Goal: Information Seeking & Learning: Learn about a topic

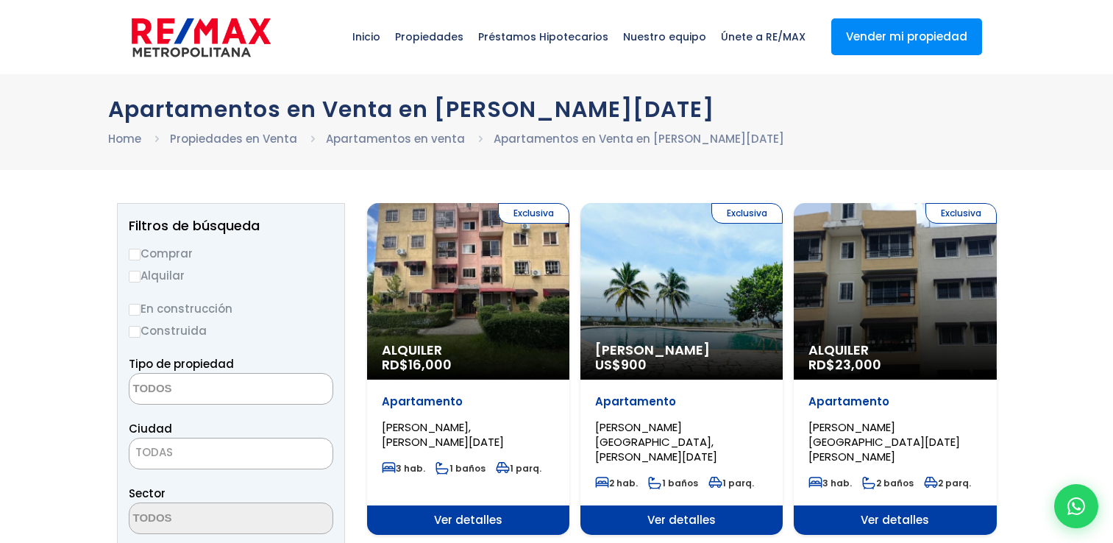
select select
click at [445, 511] on span "Ver detalles" at bounding box center [468, 520] width 202 height 29
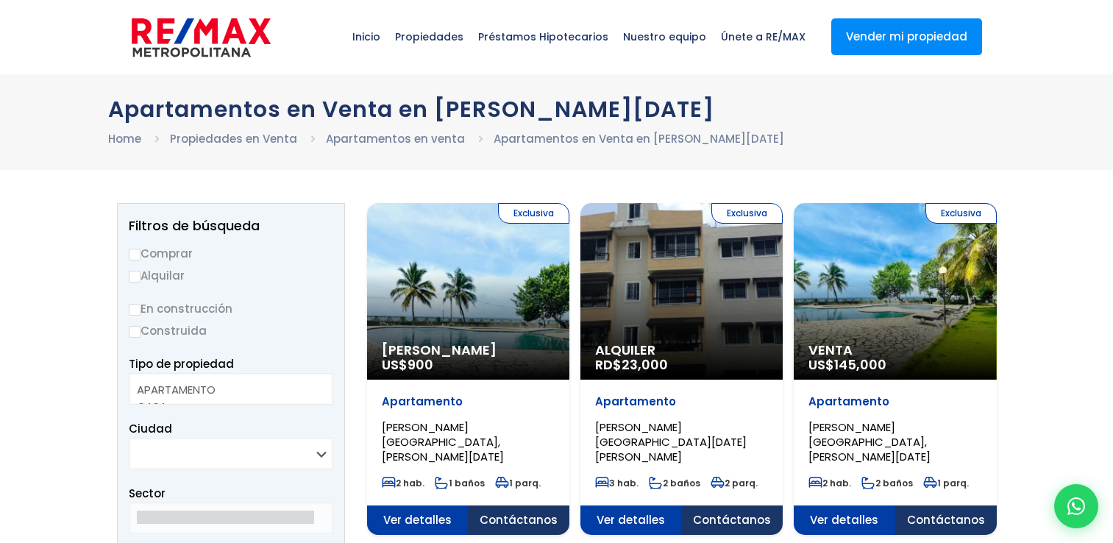
select select
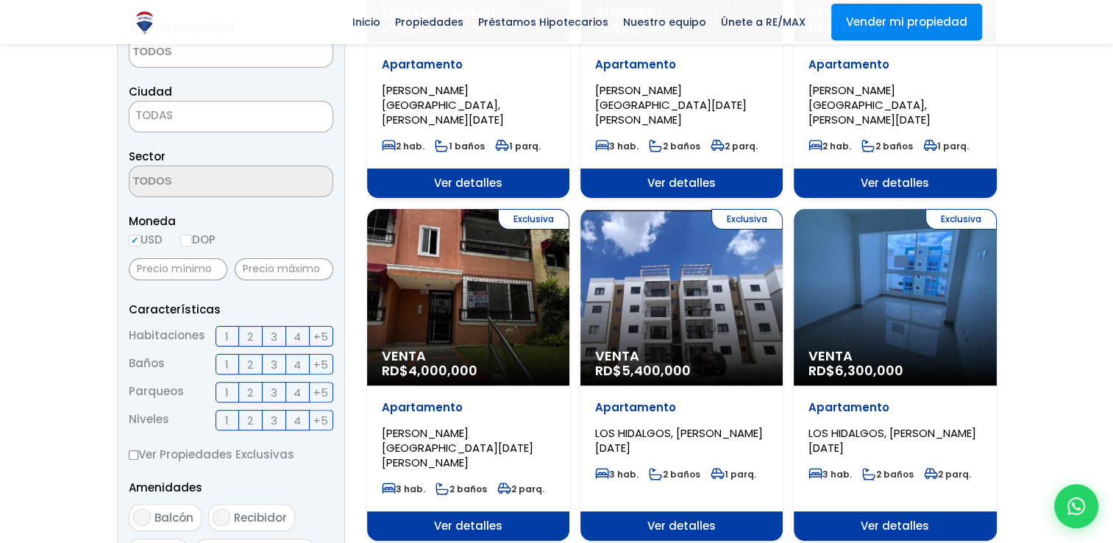
scroll to position [342, 0]
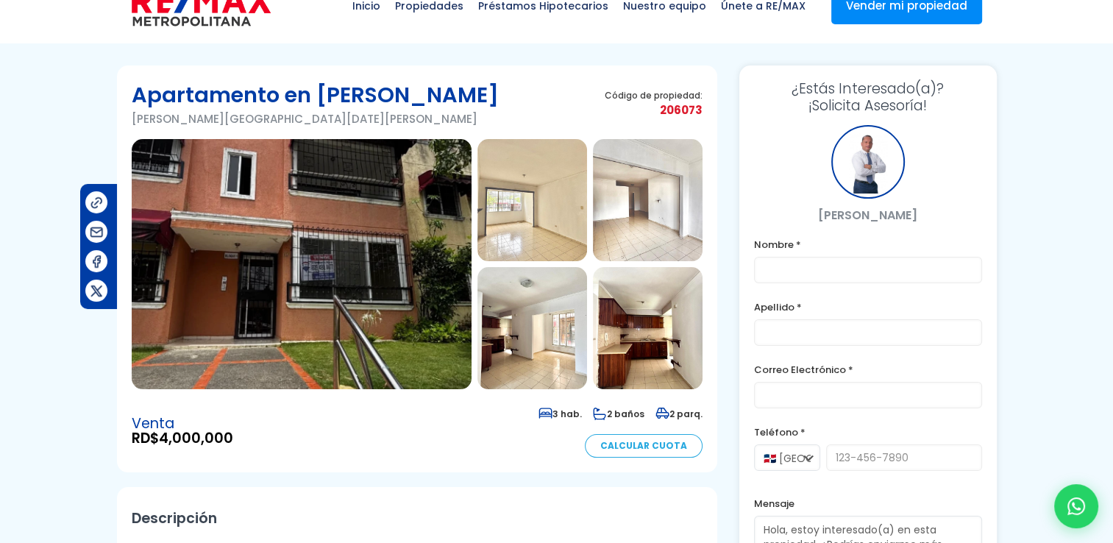
scroll to position [29, 0]
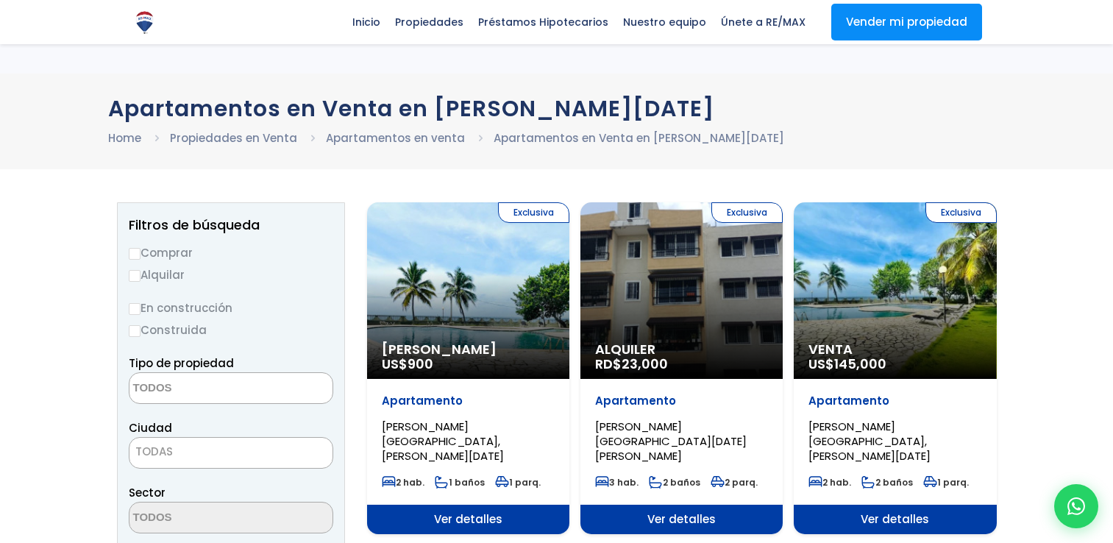
select select
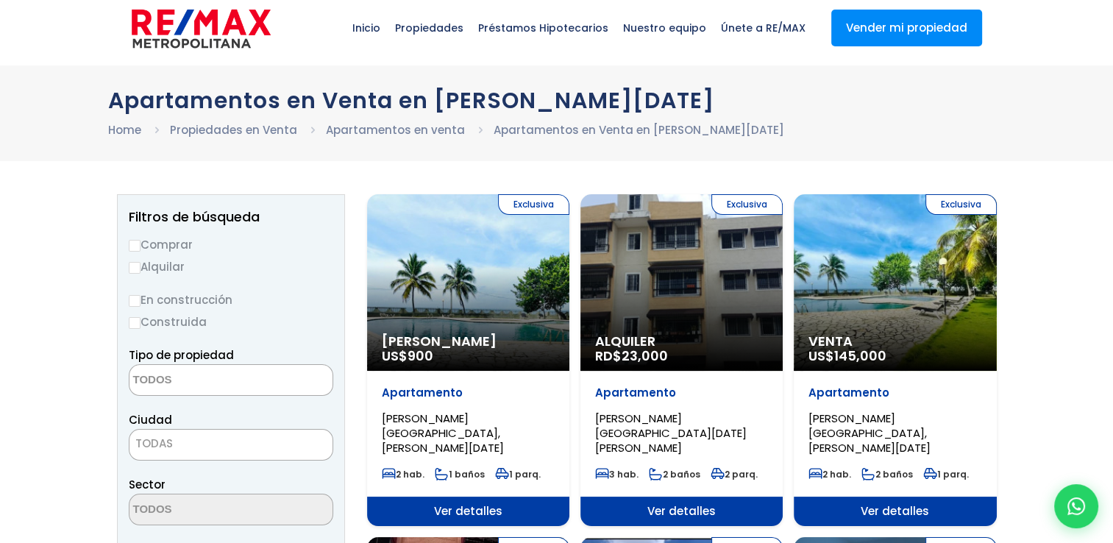
scroll to position [12, 0]
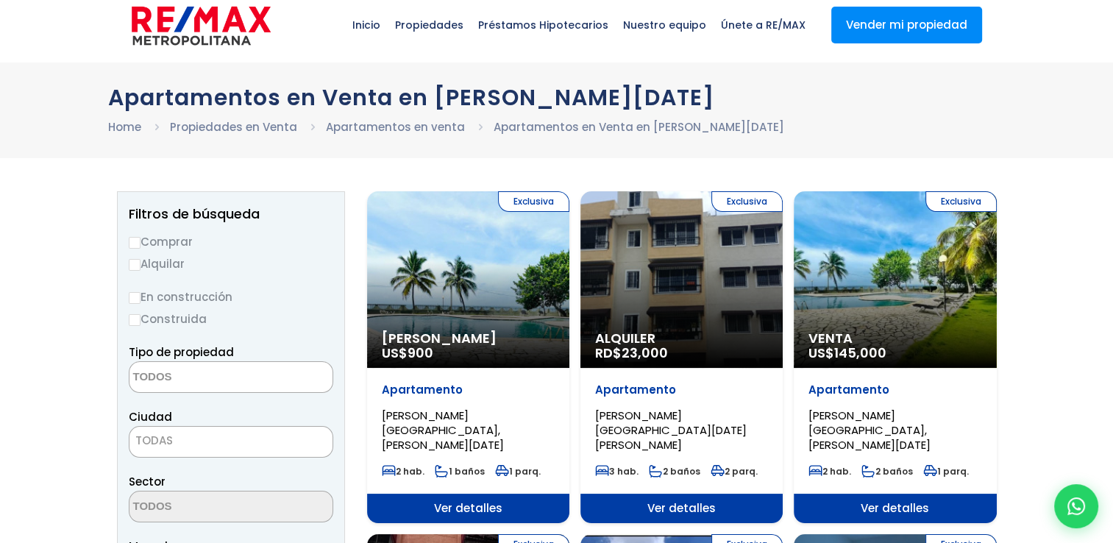
click at [135, 240] on input "Comprar" at bounding box center [135, 243] width 12 height 12
radio input "true"
click at [182, 381] on textarea "Search" at bounding box center [201, 378] width 143 height 32
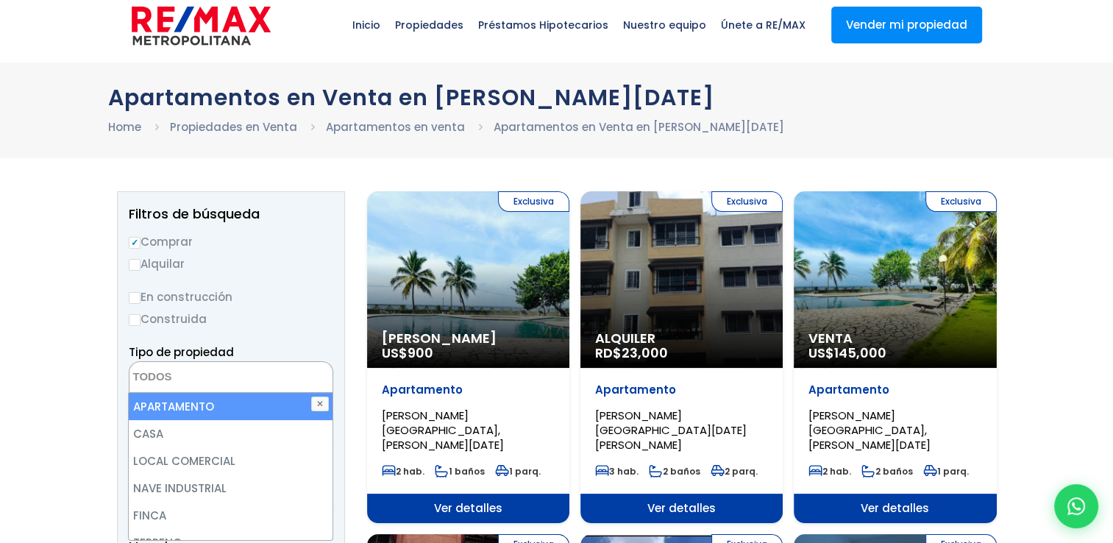
click at [186, 411] on li "APARTAMENTO" at bounding box center [230, 406] width 203 height 27
select select "apartment"
click at [186, 411] on li "APARTAMENTO" at bounding box center [230, 406] width 203 height 27
click at [290, 397] on li "APARTAMENTO" at bounding box center [230, 406] width 203 height 27
select select "apartment"
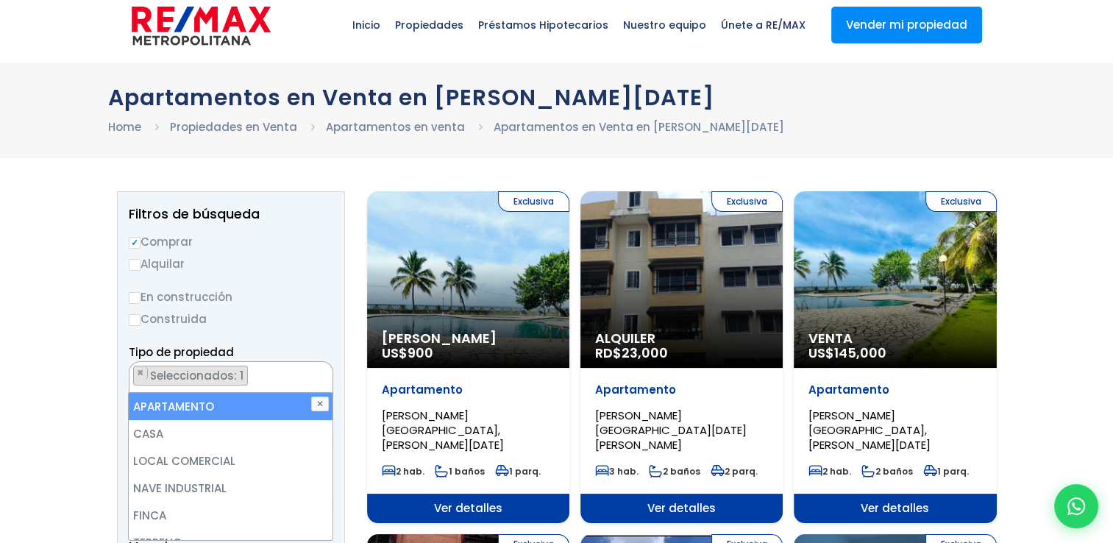
click at [290, 397] on li "APARTAMENTO" at bounding box center [230, 406] width 203 height 27
select select "apartment"
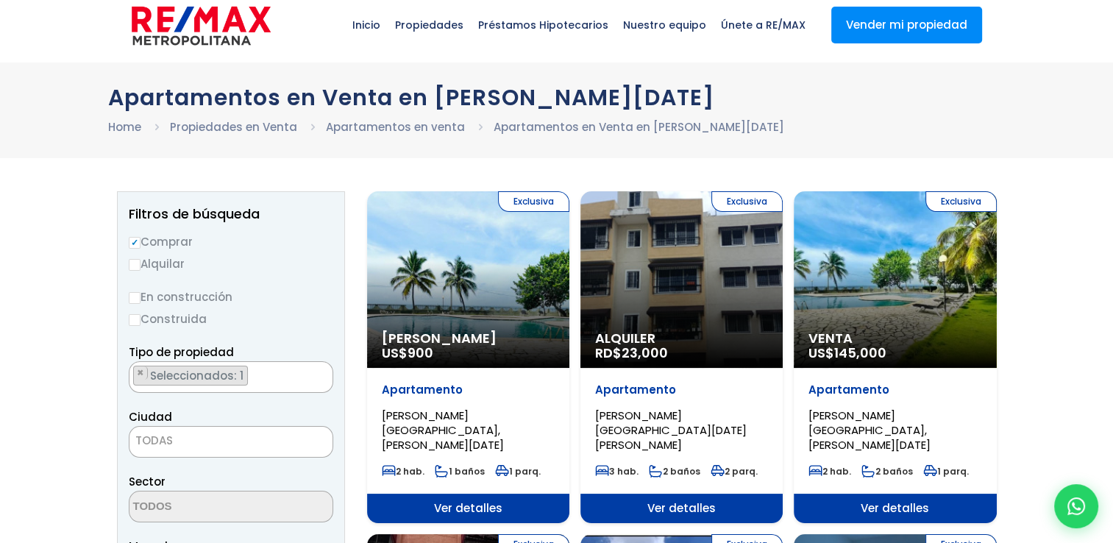
click at [213, 434] on span "TODAS" at bounding box center [231, 440] width 203 height 21
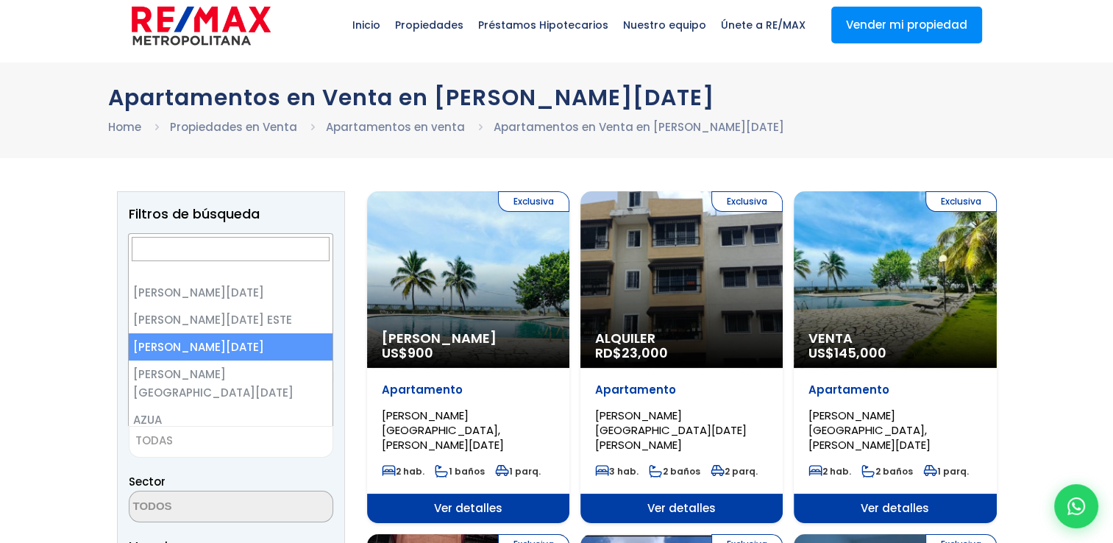
select select "149"
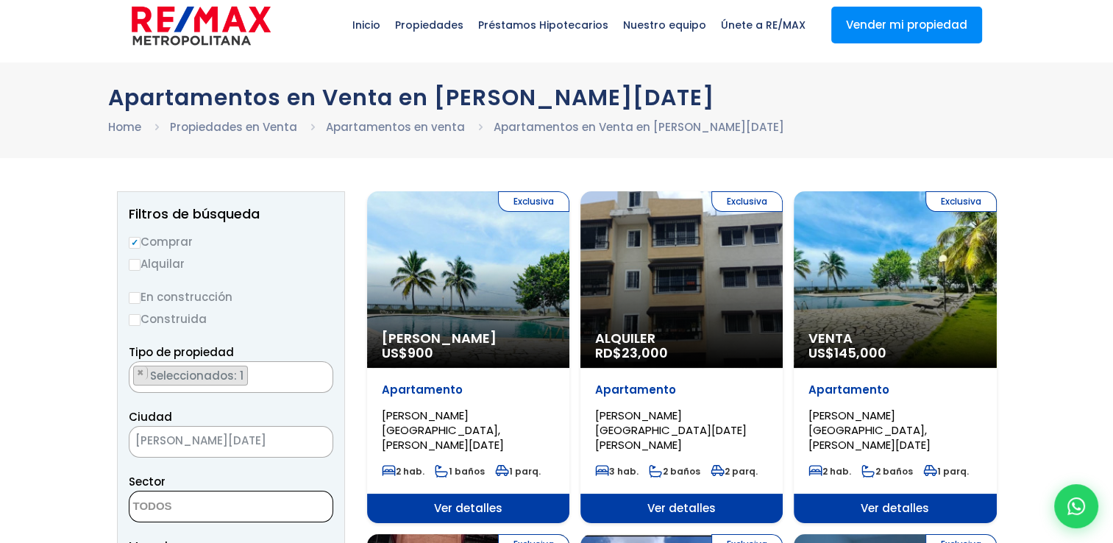
click at [160, 514] on textarea "Search" at bounding box center [201, 508] width 143 height 32
type textarea "c"
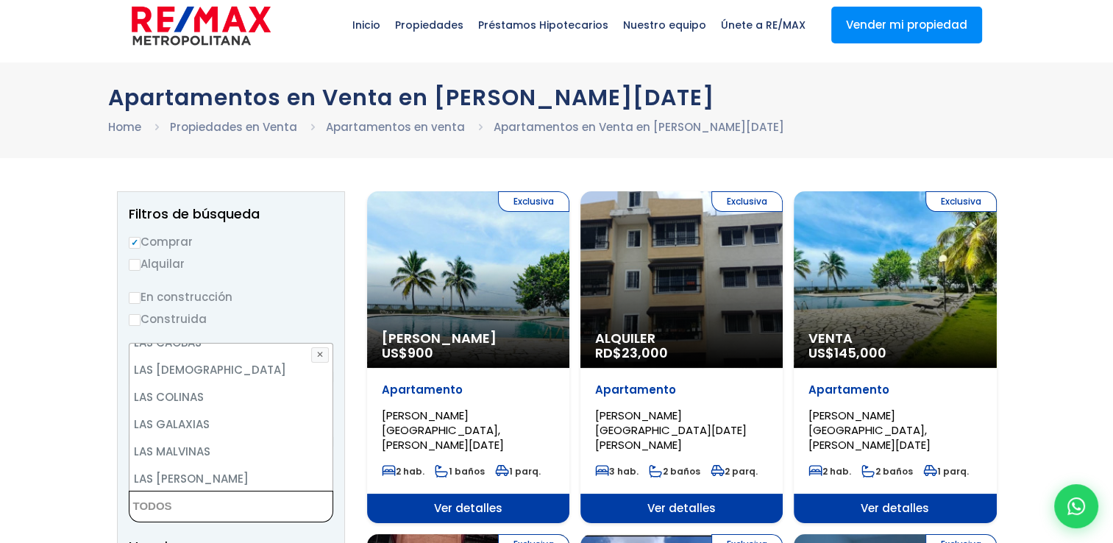
scroll to position [1319, 0]
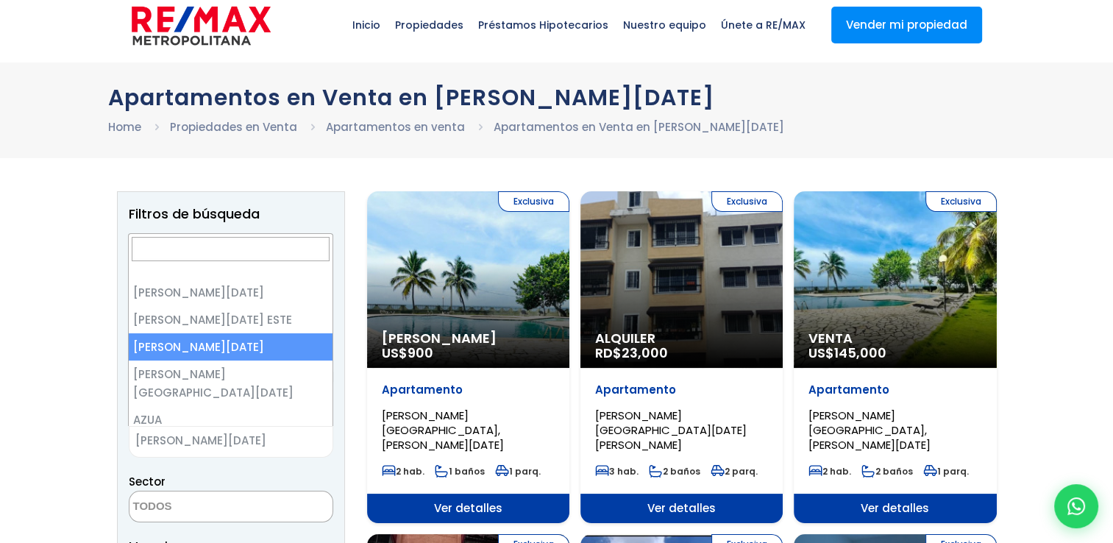
click at [276, 444] on span "[PERSON_NAME][DATE]" at bounding box center [213, 440] width 166 height 21
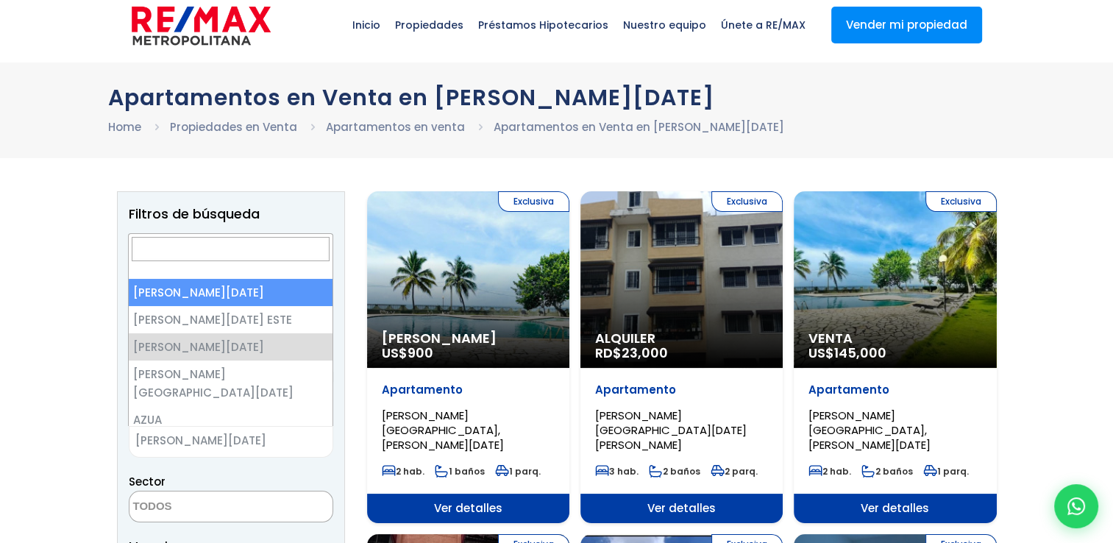
select select "1"
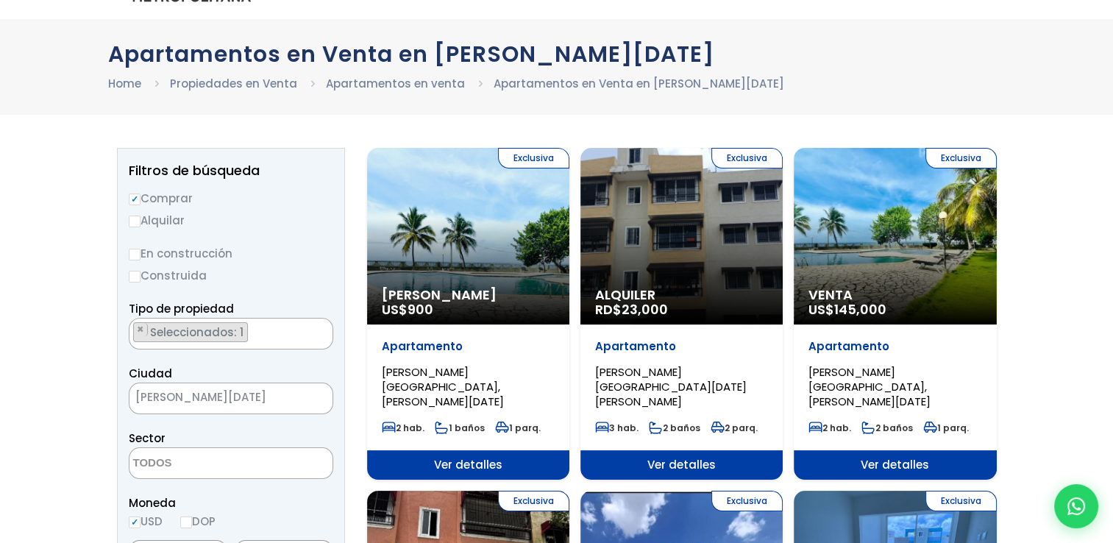
scroll to position [71, 0]
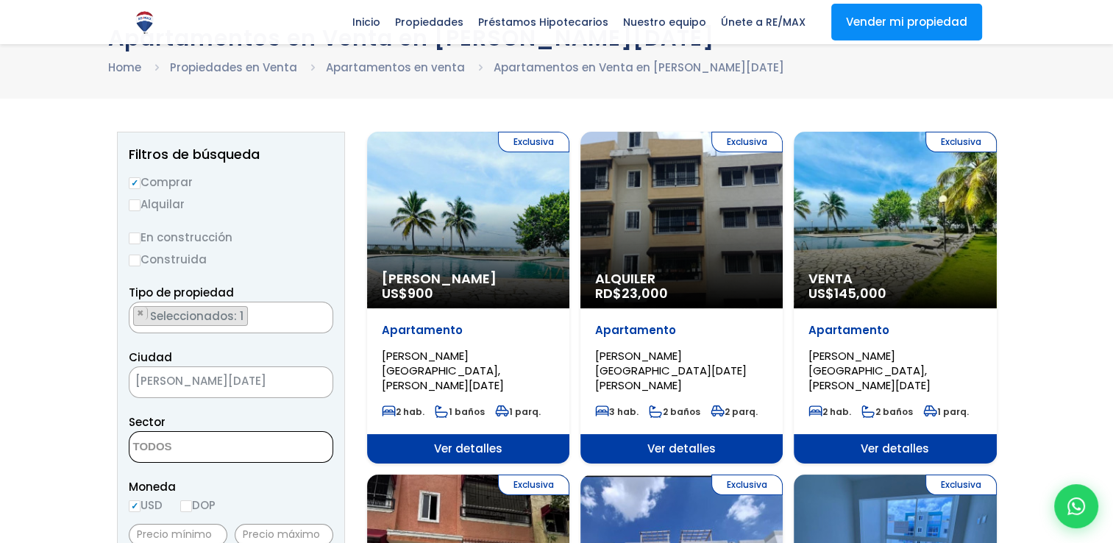
click at [180, 442] on textarea "Search" at bounding box center [201, 448] width 143 height 32
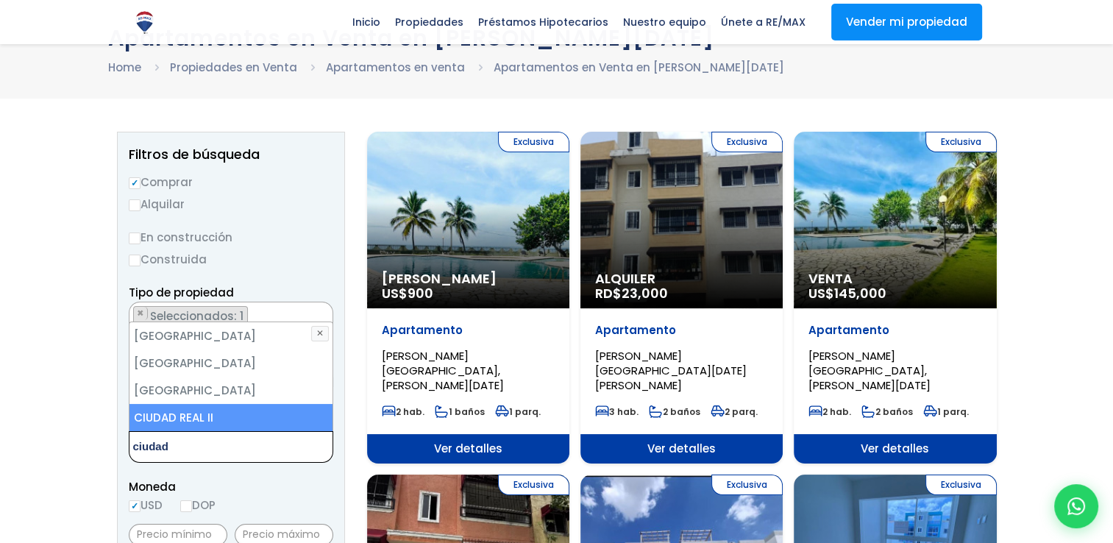
type textarea "ciudad"
click at [236, 415] on li "CIUDAD REAL II" at bounding box center [231, 417] width 203 height 27
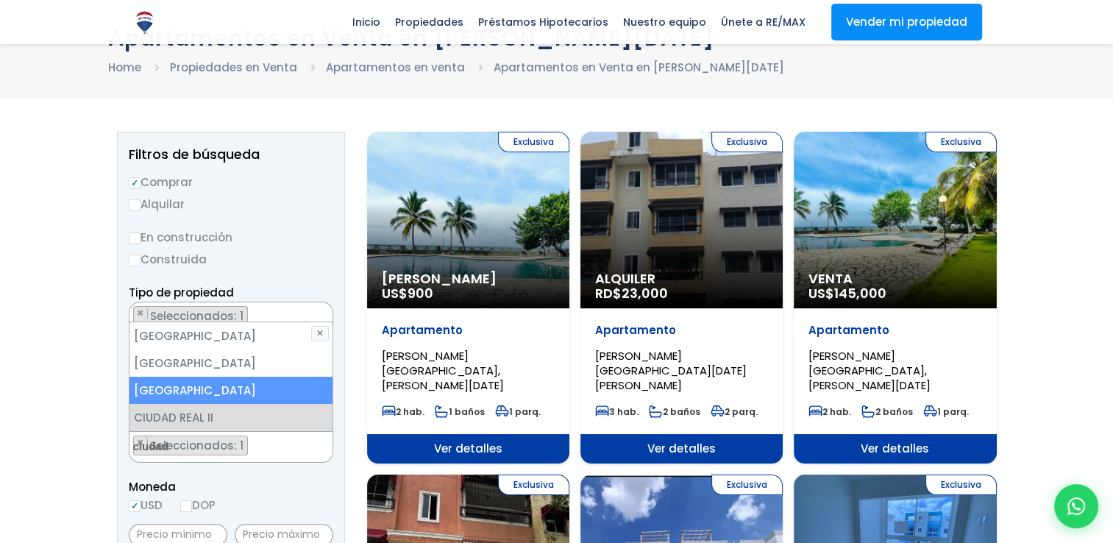
click at [230, 387] on li "[GEOGRAPHIC_DATA]" at bounding box center [231, 390] width 203 height 27
select select "20"
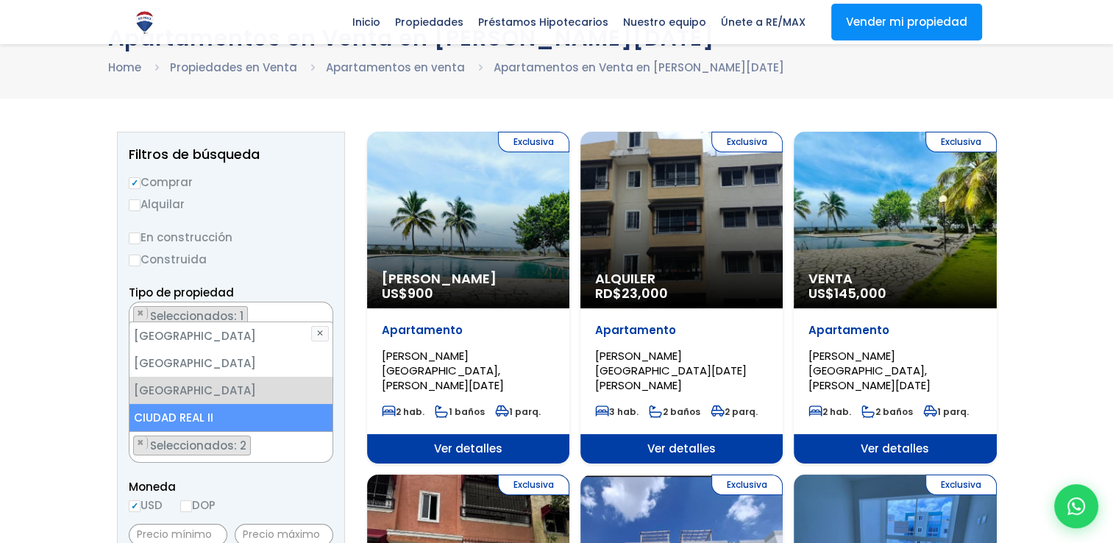
click at [197, 509] on label "DOP" at bounding box center [197, 505] width 35 height 18
click at [0, 0] on input "DOP" at bounding box center [0, 0] width 0 height 0
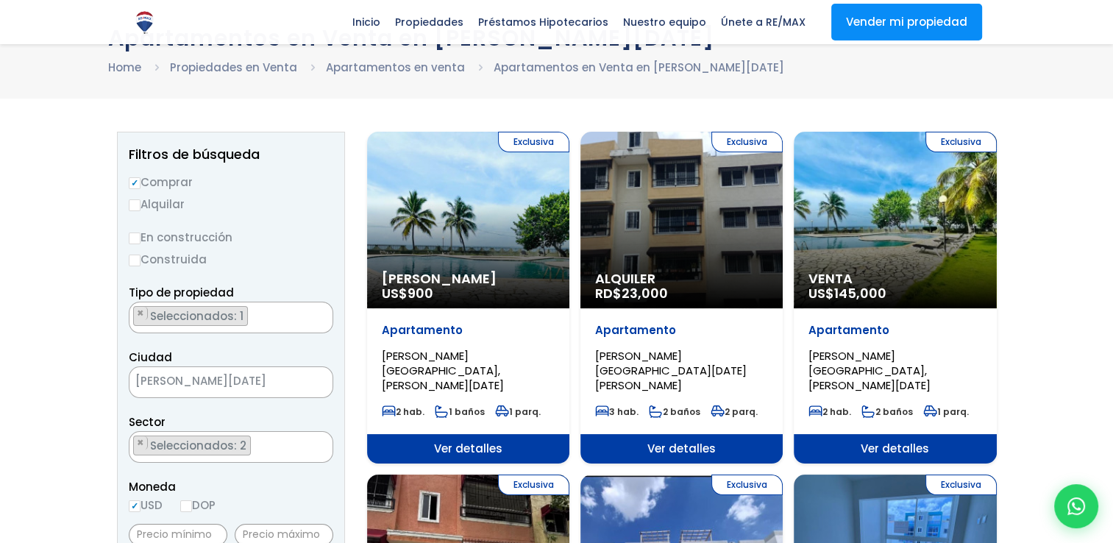
click at [188, 505] on input "DOP" at bounding box center [186, 506] width 12 height 12
radio input "true"
click at [258, 531] on input "text" at bounding box center [284, 535] width 99 height 22
type input "0"
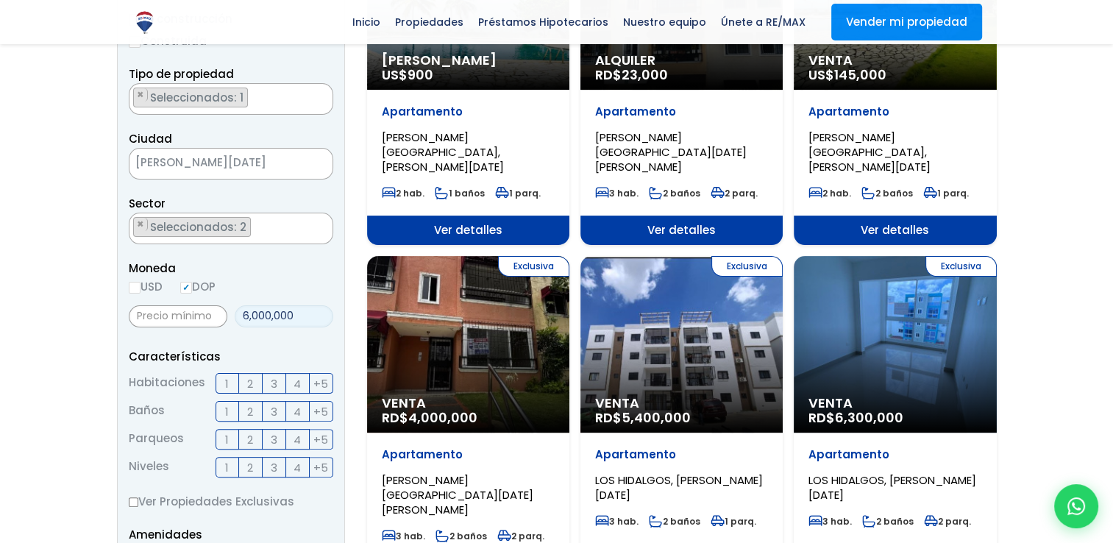
scroll to position [293, 0]
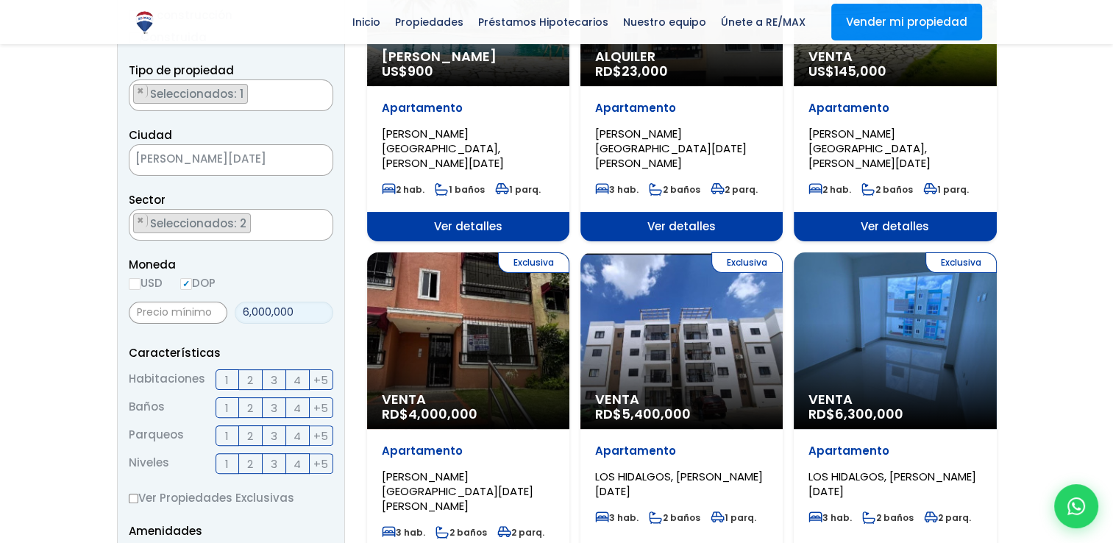
type input "6,000,000"
click at [280, 381] on label "3" at bounding box center [275, 379] width 24 height 21
click at [0, 0] on input "3" at bounding box center [0, 0] width 0 height 0
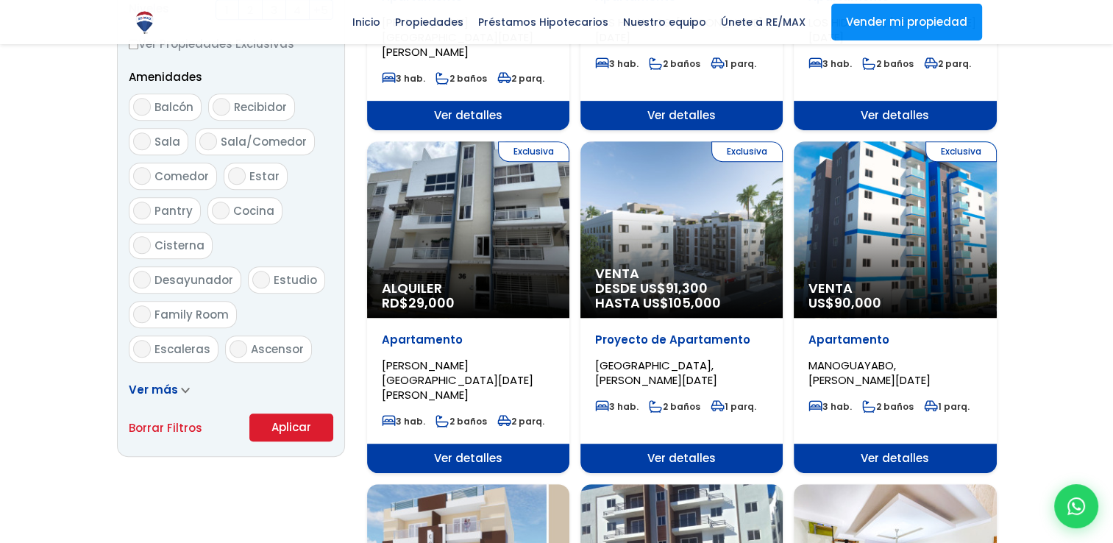
scroll to position [750, 0]
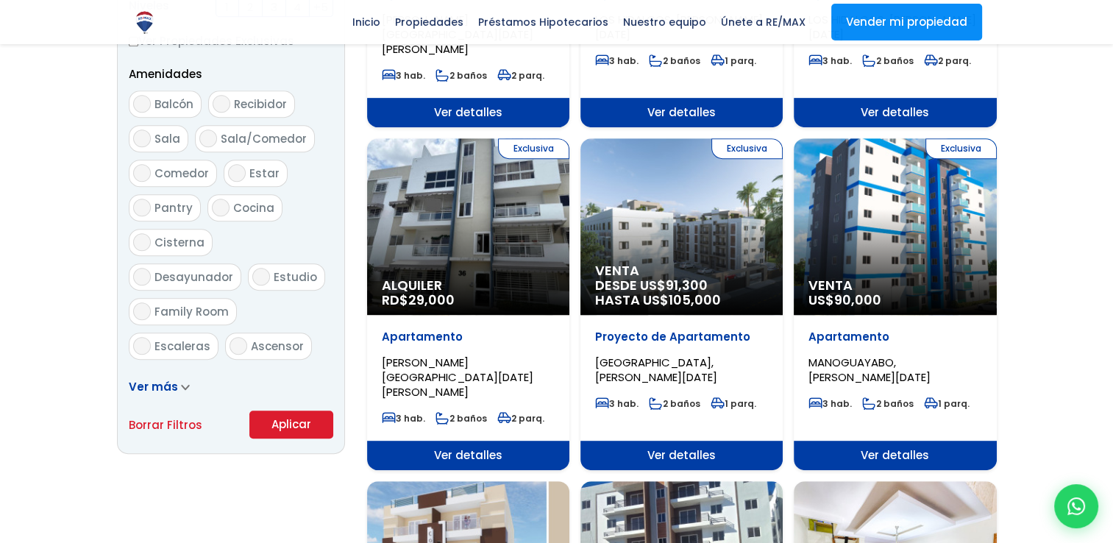
click at [286, 425] on button "Aplicar" at bounding box center [291, 425] width 84 height 28
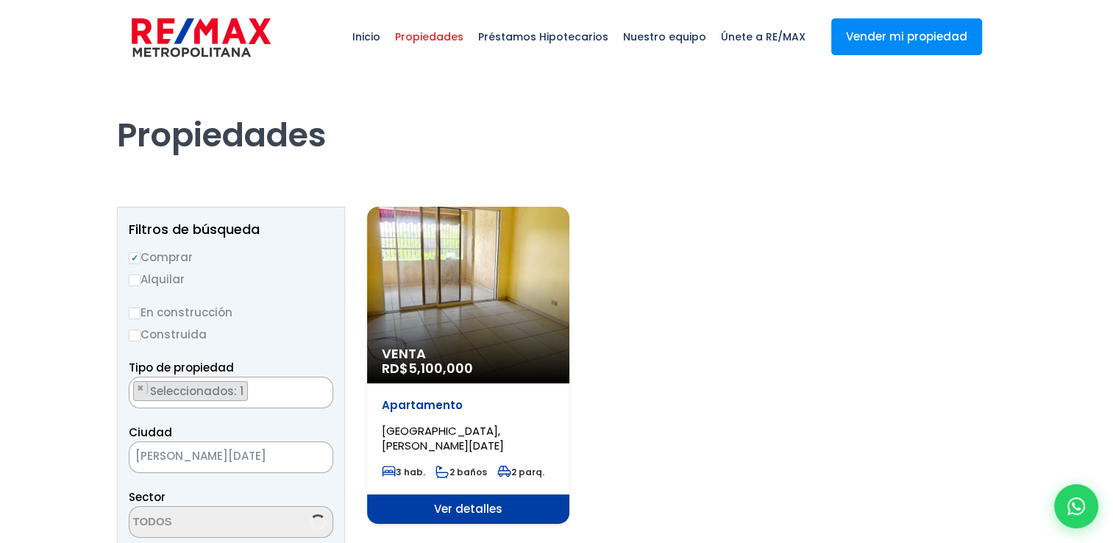
select select "20"
